Goal: Navigation & Orientation: Find specific page/section

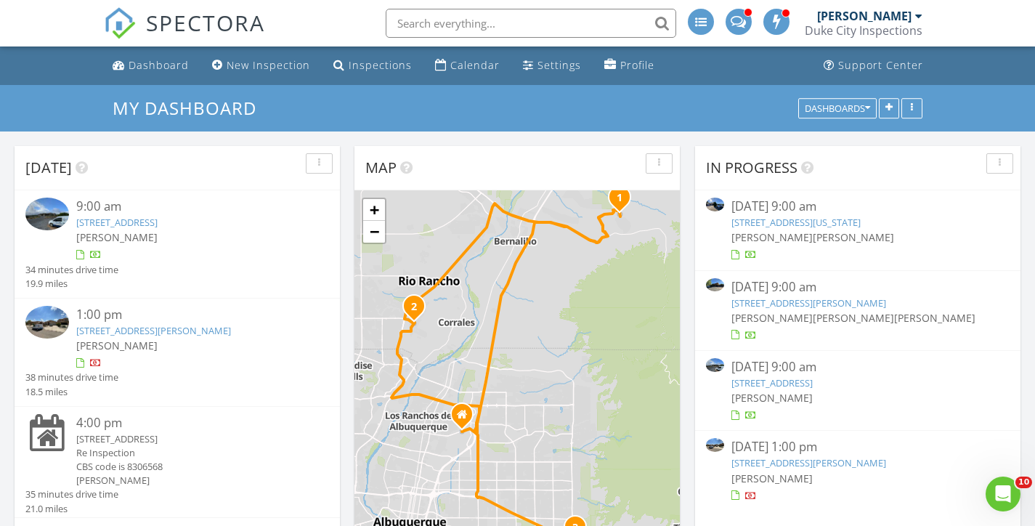
click at [158, 224] on link "84 Camino Redondo , Placitas, NM 87043" at bounding box center [116, 222] width 81 height 13
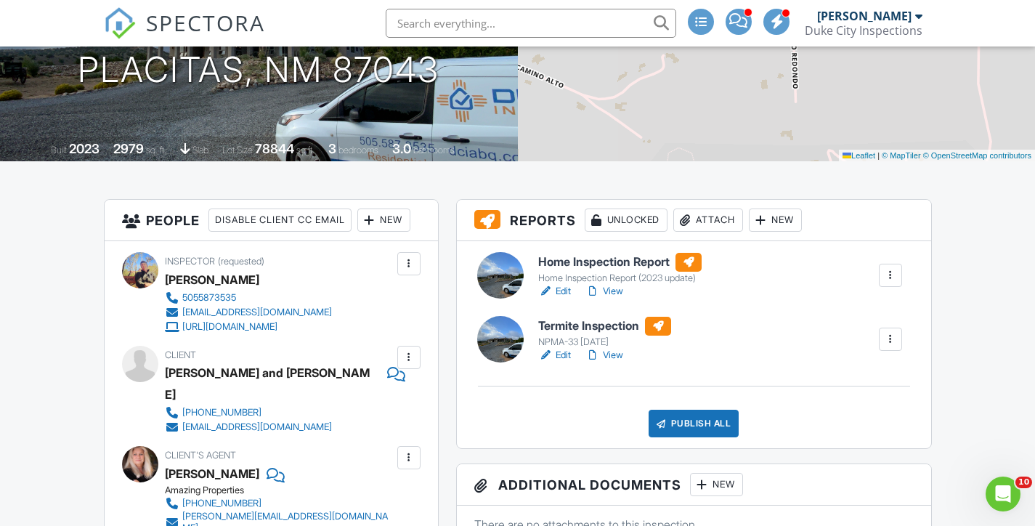
click at [564, 292] on link "Edit" at bounding box center [554, 291] width 33 height 15
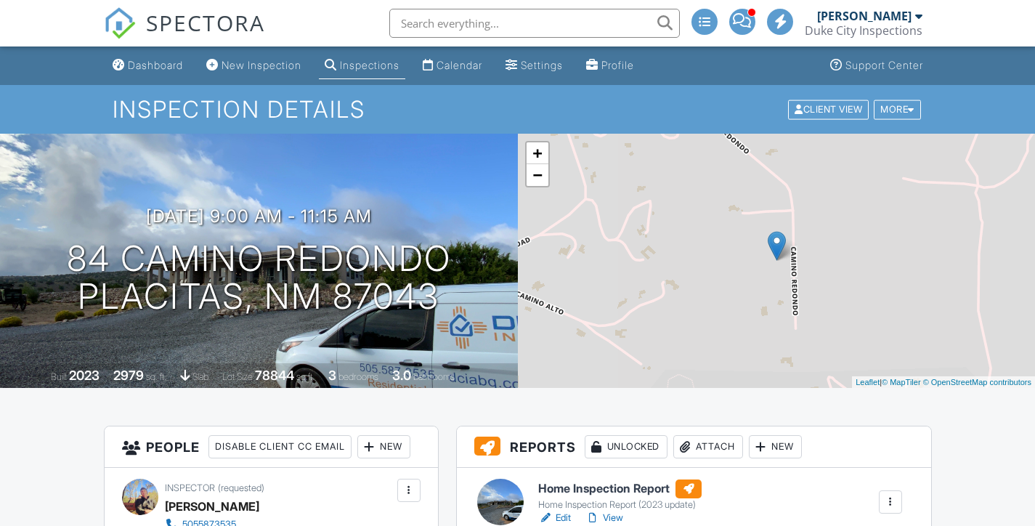
scroll to position [227, 0]
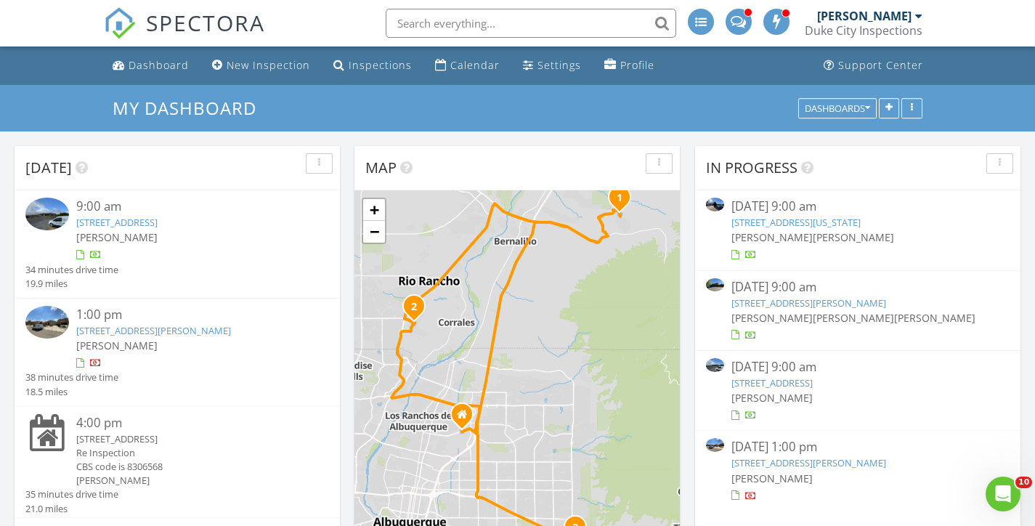
click at [181, 335] on link "4532 Ambrose Alday Loop SE, Rio Rancho, NM 87124" at bounding box center [153, 330] width 155 height 13
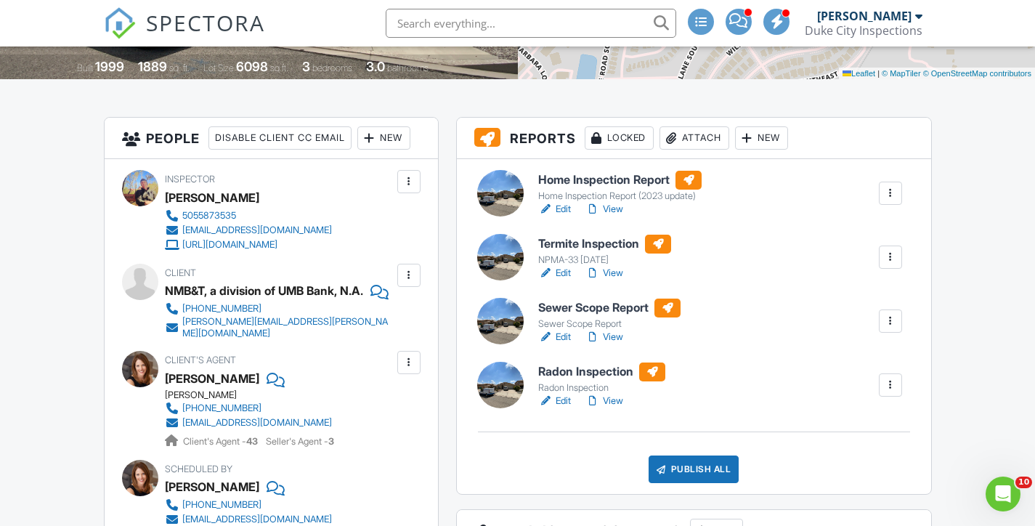
scroll to position [309, 0]
click at [563, 212] on link "Edit" at bounding box center [554, 208] width 33 height 15
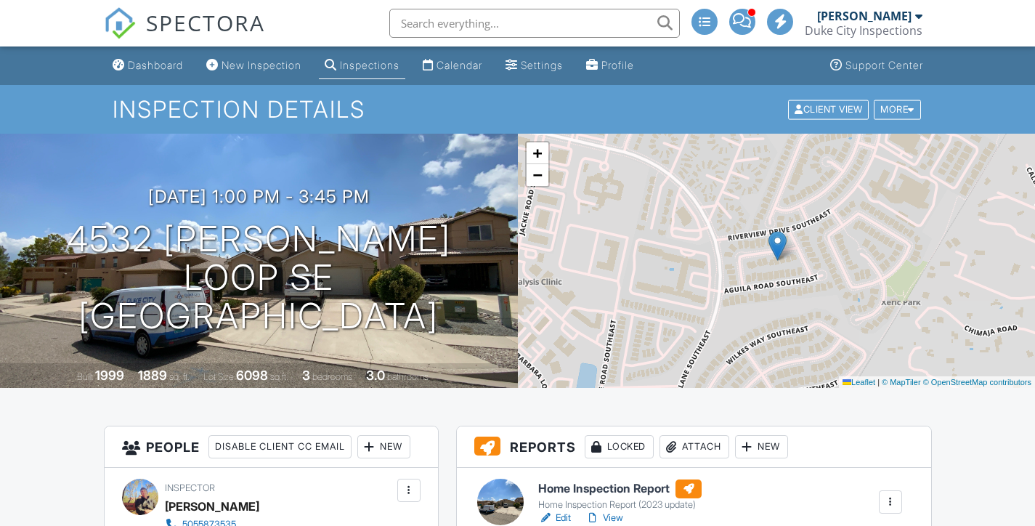
scroll to position [309, 0]
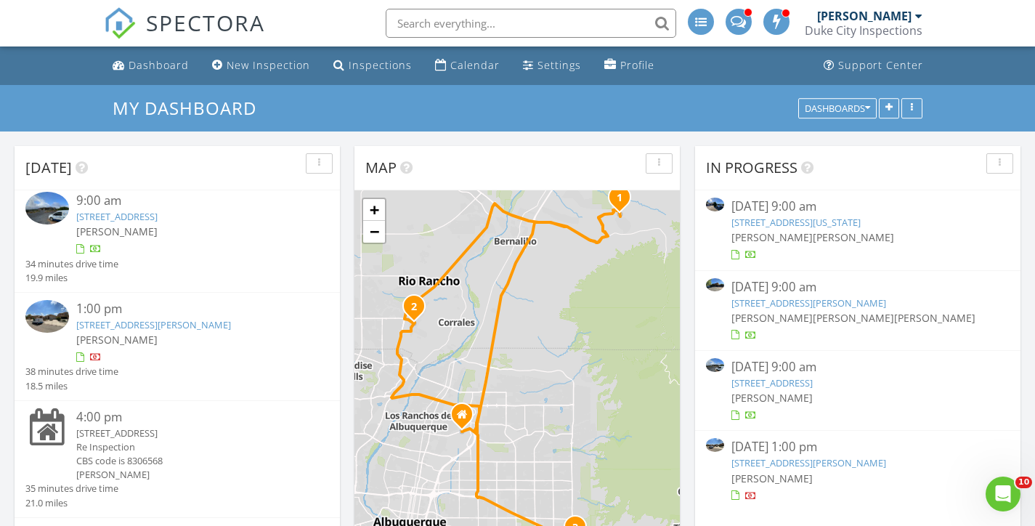
click at [179, 426] on div "[STREET_ADDRESS]" at bounding box center [190, 433] width 228 height 14
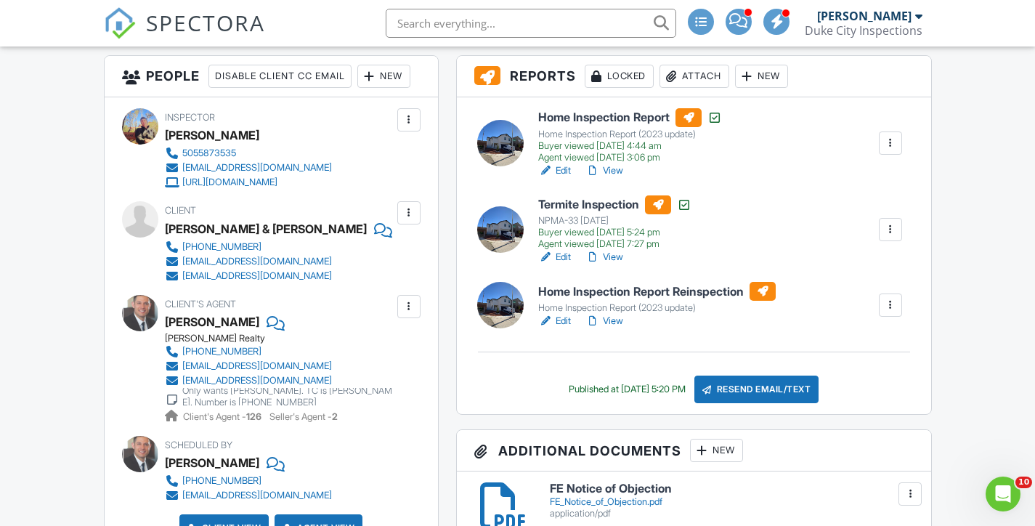
scroll to position [522, 0]
click at [560, 322] on link "Edit" at bounding box center [554, 321] width 33 height 15
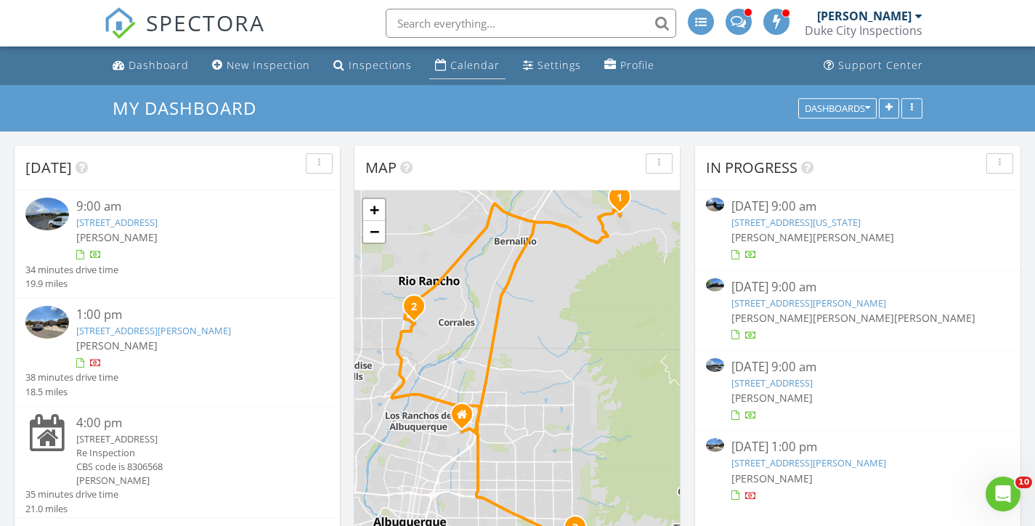
click at [468, 59] on div "Calendar" at bounding box center [474, 65] width 49 height 14
